Goal: Check status: Check status

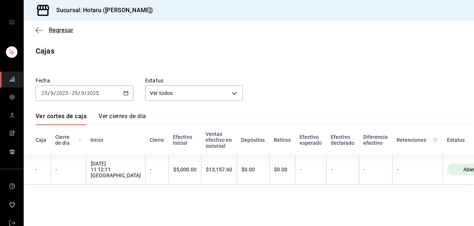
click at [37, 29] on icon "button" at bounding box center [37, 30] width 3 height 6
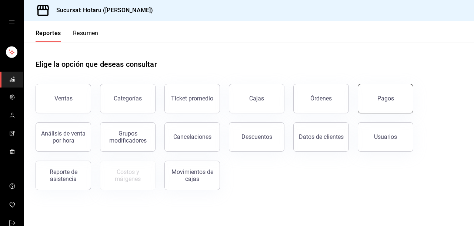
click at [372, 108] on button "Pagos" at bounding box center [384, 99] width 55 height 30
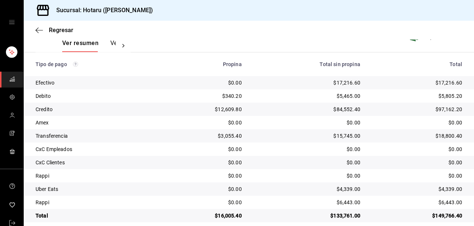
scroll to position [127, 0]
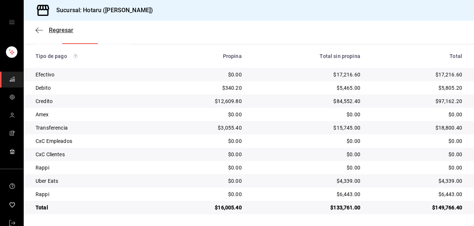
click at [41, 27] on icon "button" at bounding box center [39, 30] width 7 height 7
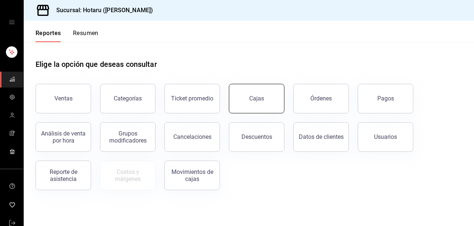
click at [251, 98] on div "Cajas" at bounding box center [256, 98] width 15 height 9
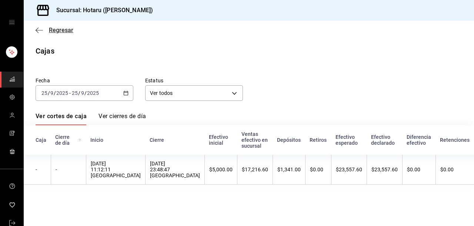
click at [41, 30] on icon "button" at bounding box center [39, 30] width 7 height 7
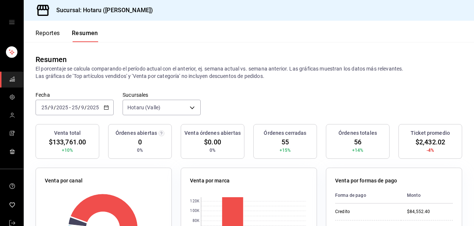
click at [46, 35] on button "Reportes" at bounding box center [48, 36] width 24 height 13
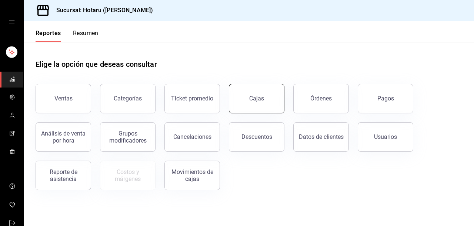
click at [272, 98] on link "Cajas" at bounding box center [256, 99] width 55 height 30
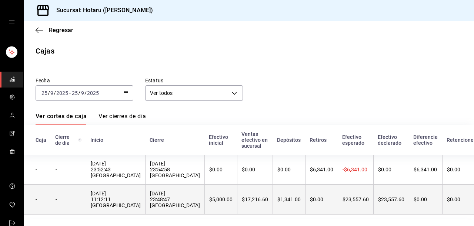
scroll to position [10, 0]
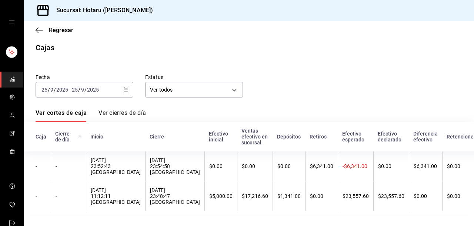
click at [34, 27] on div "Regresar" at bounding box center [249, 30] width 450 height 19
click at [35, 28] on div "Regresar" at bounding box center [249, 30] width 450 height 19
click at [40, 28] on icon "button" at bounding box center [39, 30] width 7 height 7
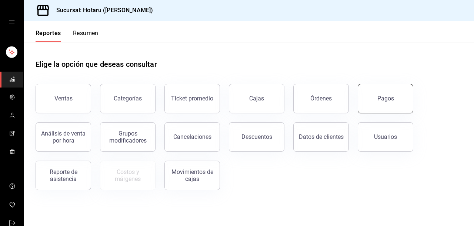
click at [371, 104] on button "Pagos" at bounding box center [384, 99] width 55 height 30
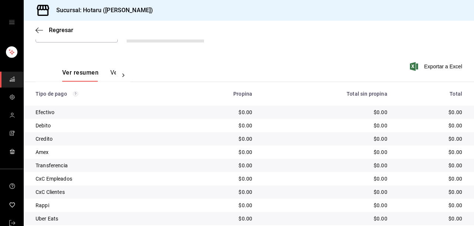
scroll to position [30, 0]
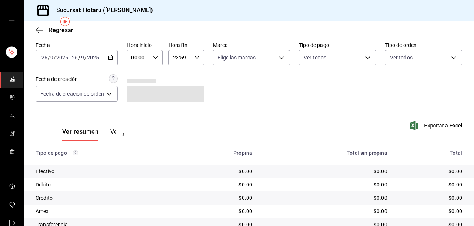
click at [112, 56] on \(Stroke\) "button" at bounding box center [112, 55] width 0 height 0
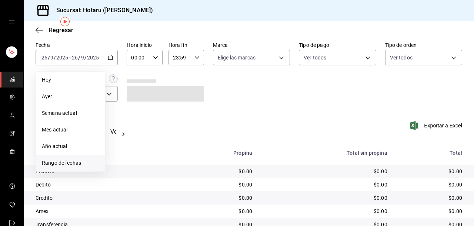
click at [71, 163] on span "Rango de fechas" at bounding box center [70, 163] width 57 height 8
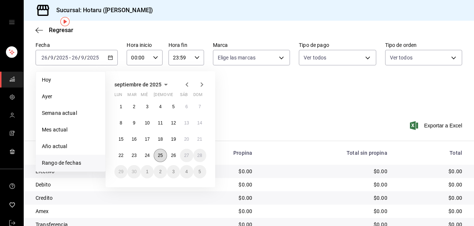
click at [162, 156] on abbr "25" at bounding box center [160, 155] width 5 height 5
click at [169, 155] on button "26" at bounding box center [173, 155] width 13 height 13
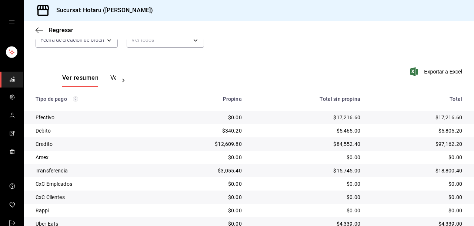
scroll to position [127, 0]
